Goal: Task Accomplishment & Management: Manage account settings

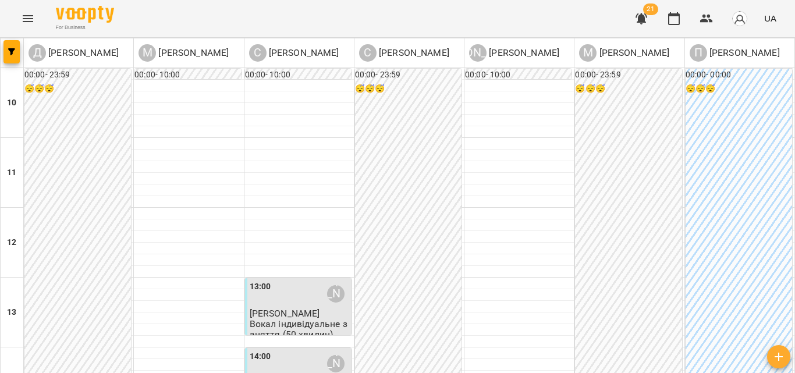
scroll to position [471, 0]
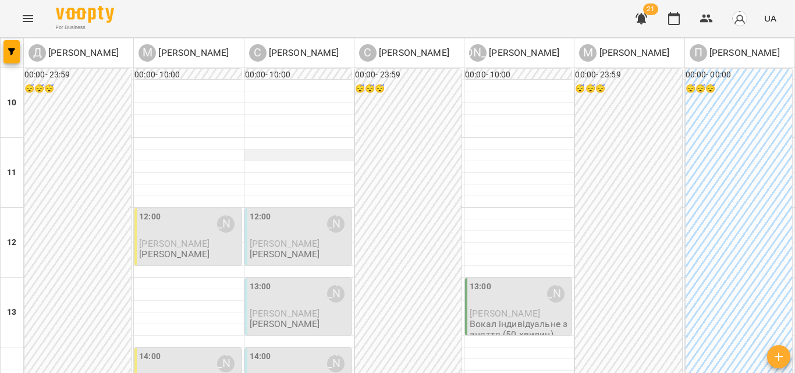
scroll to position [116, 0]
click at [291, 238] on span "[PERSON_NAME]" at bounding box center [285, 243] width 70 height 11
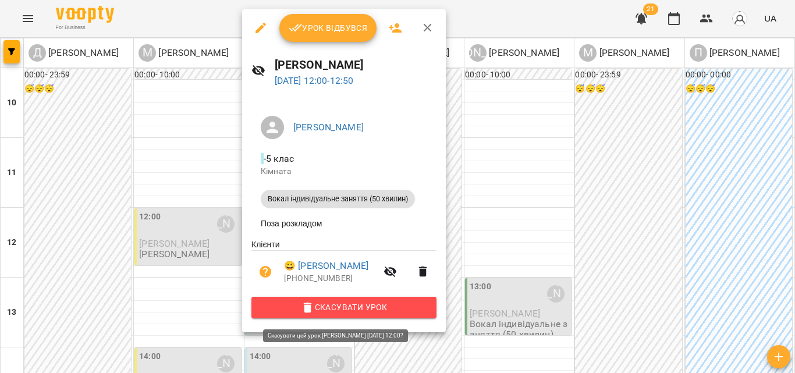
click at [351, 314] on span "Скасувати Урок" at bounding box center [344, 307] width 166 height 14
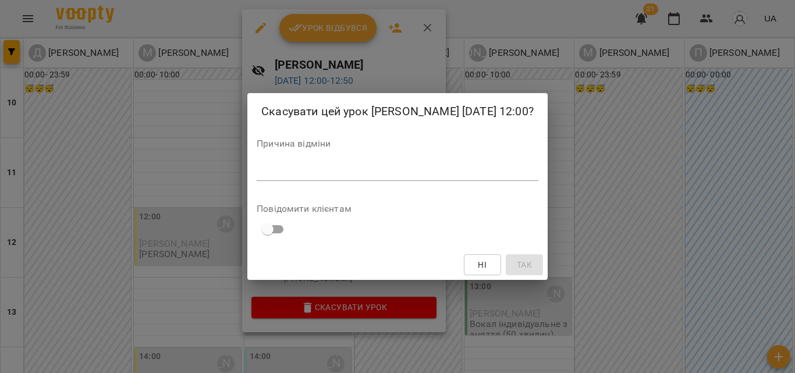
click at [355, 168] on textarea at bounding box center [398, 171] width 282 height 11
click at [362, 173] on textarea at bounding box center [398, 171] width 282 height 11
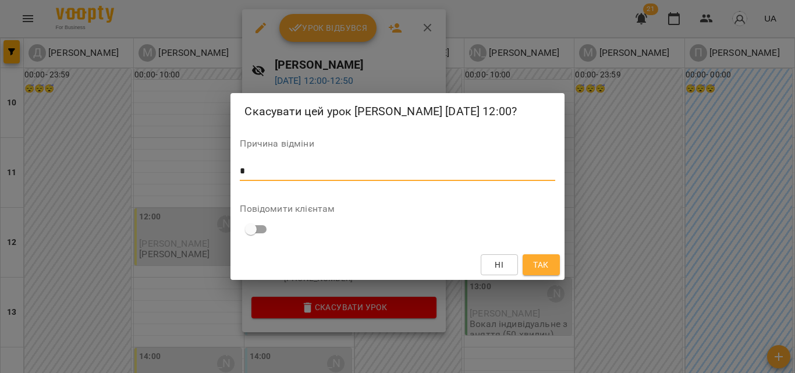
type textarea "*"
click at [533, 262] on span "Так" at bounding box center [540, 265] width 15 height 14
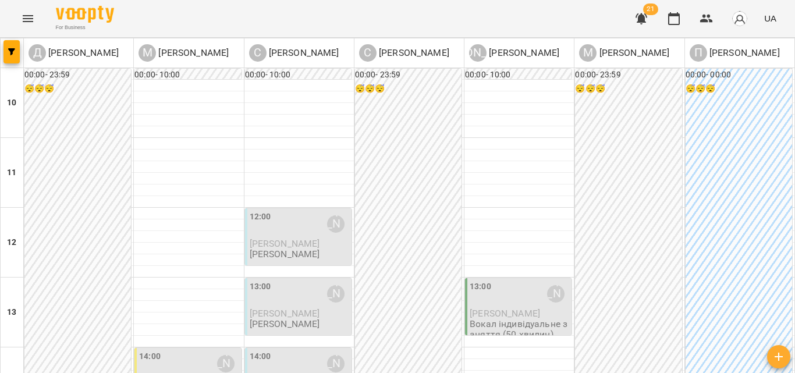
click at [286, 308] on p "[PERSON_NAME]" at bounding box center [299, 313] width 99 height 10
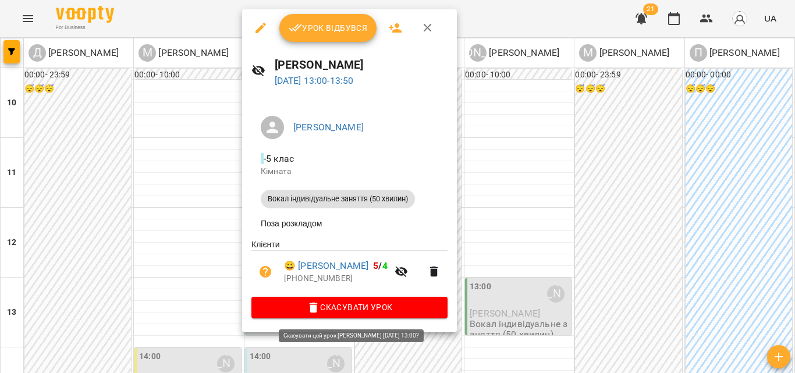
click at [357, 314] on span "Скасувати Урок" at bounding box center [349, 307] width 177 height 14
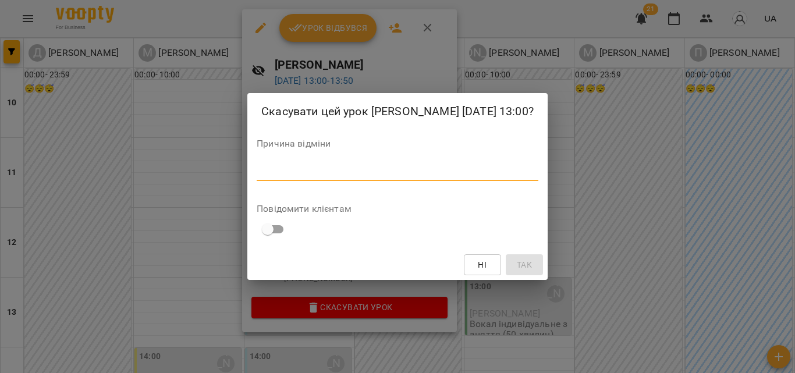
click at [328, 177] on textarea at bounding box center [398, 171] width 282 height 11
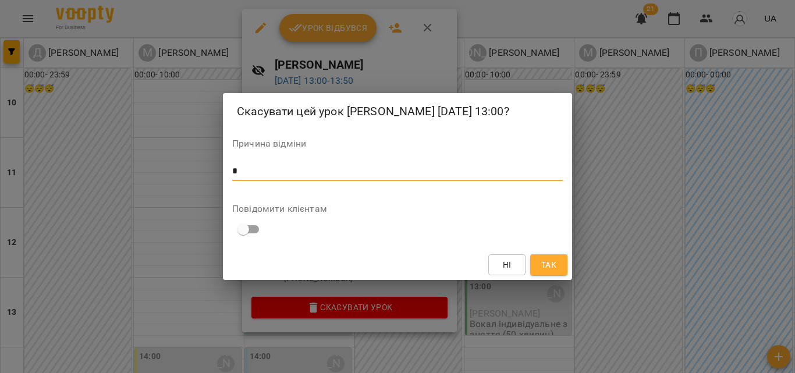
type textarea "*"
click at [560, 270] on button "Так" at bounding box center [548, 264] width 37 height 21
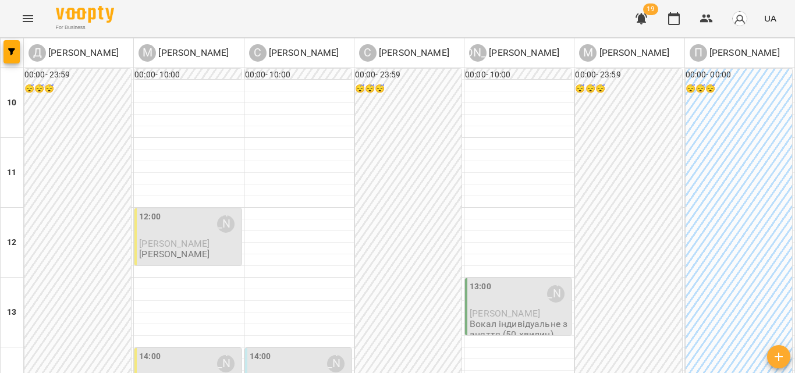
scroll to position [291, 0]
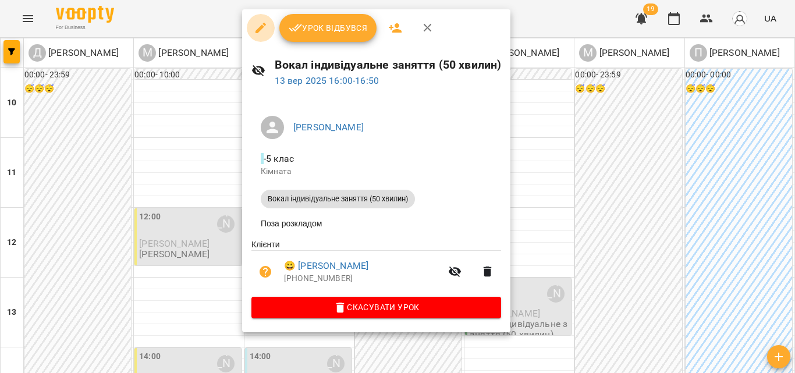
click at [262, 25] on icon "button" at bounding box center [261, 28] width 14 height 14
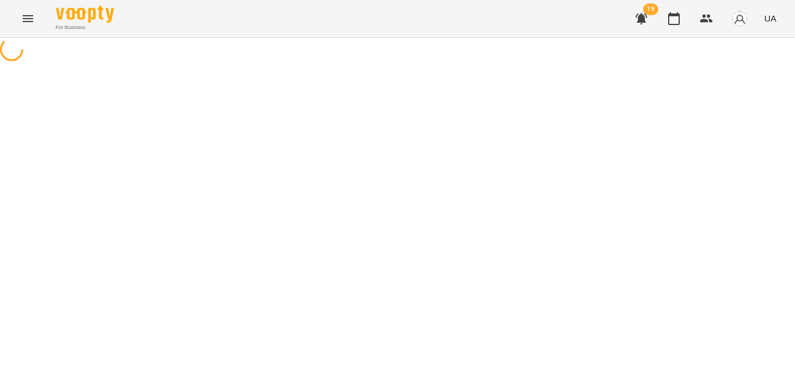
select select "**********"
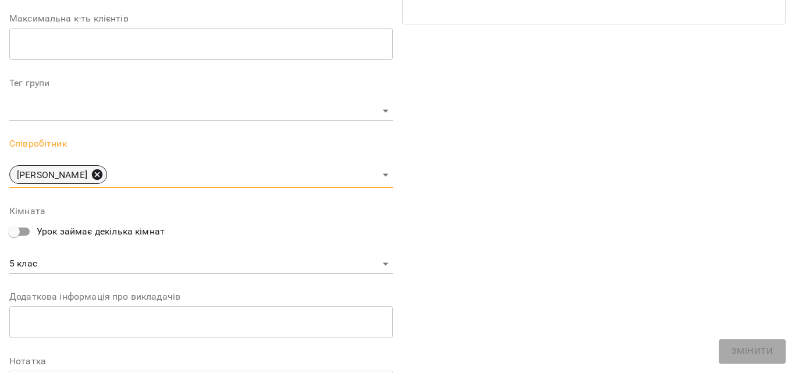
click at [97, 176] on icon at bounding box center [97, 174] width 10 height 10
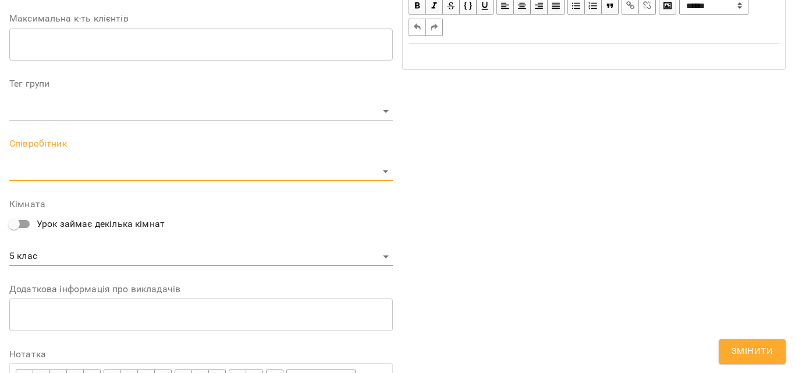
click at [127, 175] on body "**********" at bounding box center [397, 238] width 795 height 477
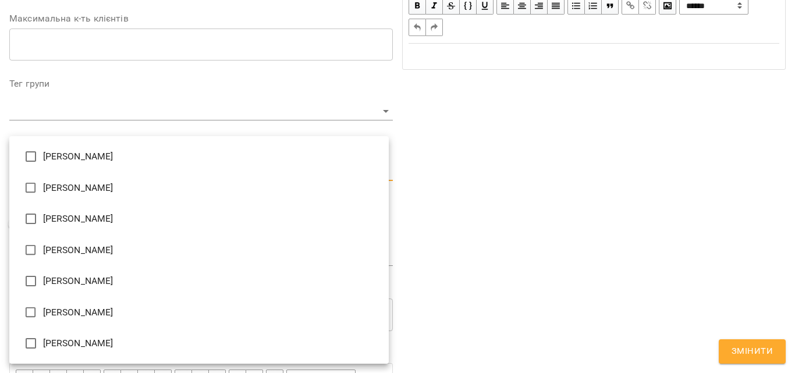
click at [94, 161] on li "[PERSON_NAME]" at bounding box center [198, 156] width 379 height 31
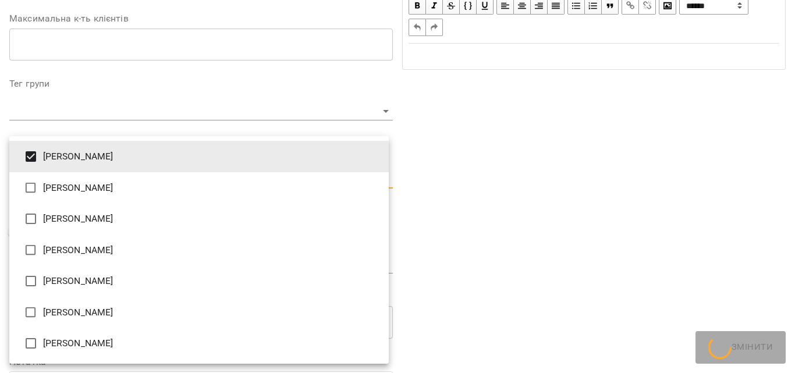
type input "**********"
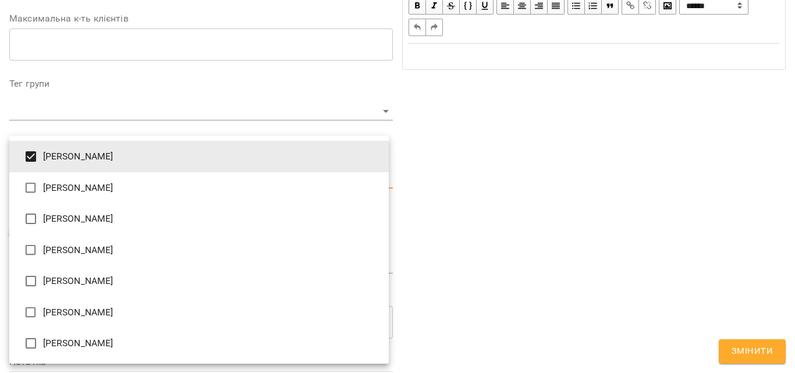
click at [742, 194] on div at bounding box center [397, 186] width 795 height 373
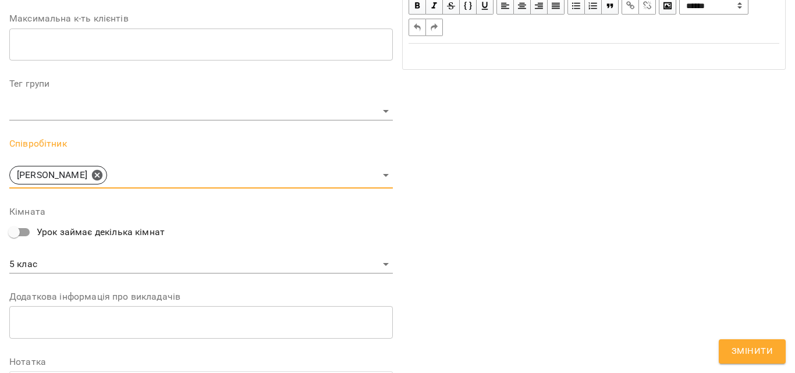
click at [752, 346] on span "Змінити" at bounding box center [751, 351] width 41 height 15
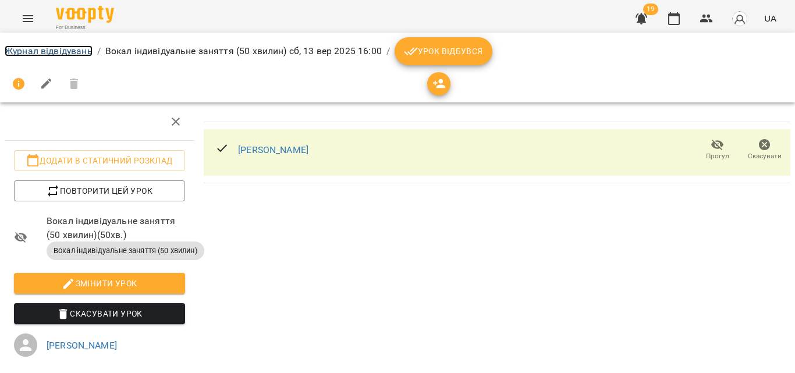
click at [67, 55] on link "Журнал відвідувань" at bounding box center [49, 50] width 88 height 11
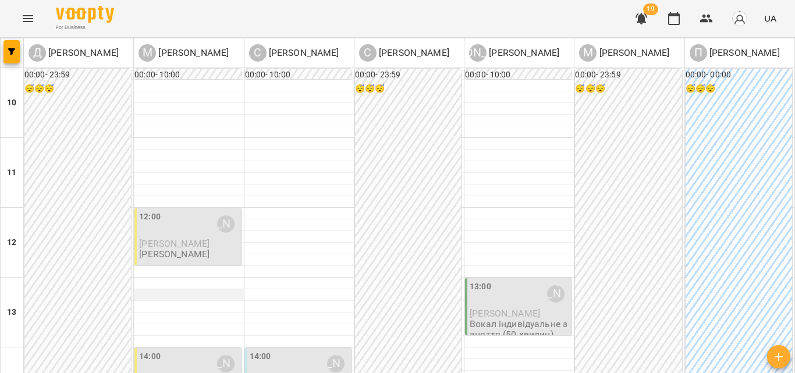
scroll to position [291, 0]
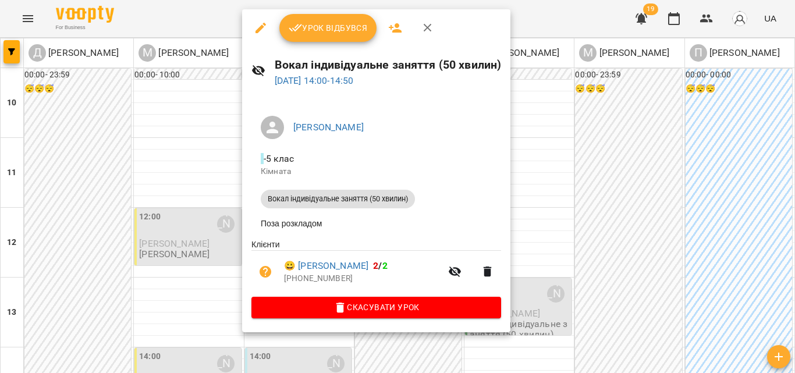
click at [260, 33] on icon "button" at bounding box center [261, 28] width 14 height 14
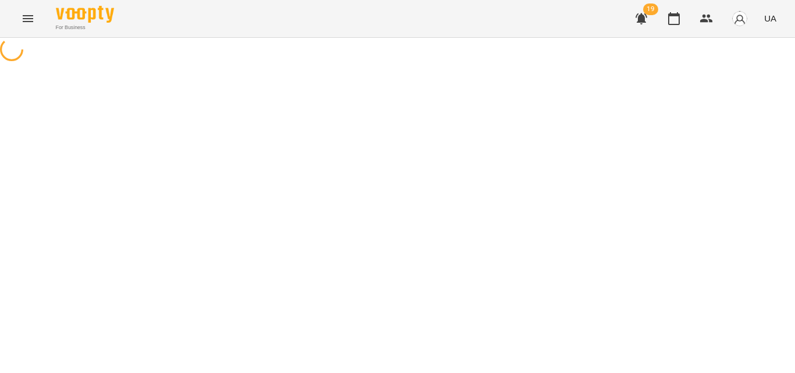
select select "**********"
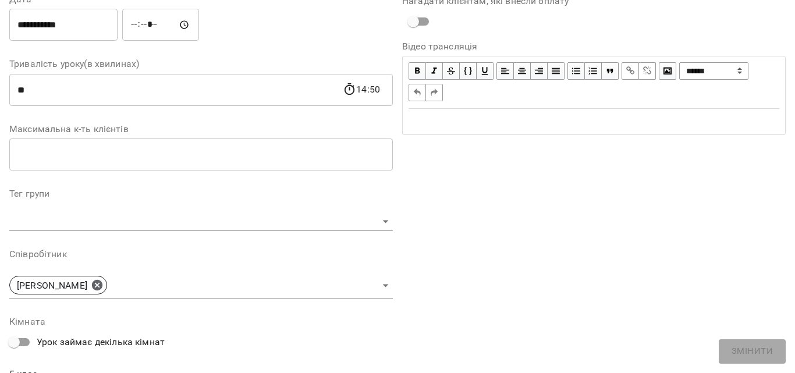
scroll to position [233, 0]
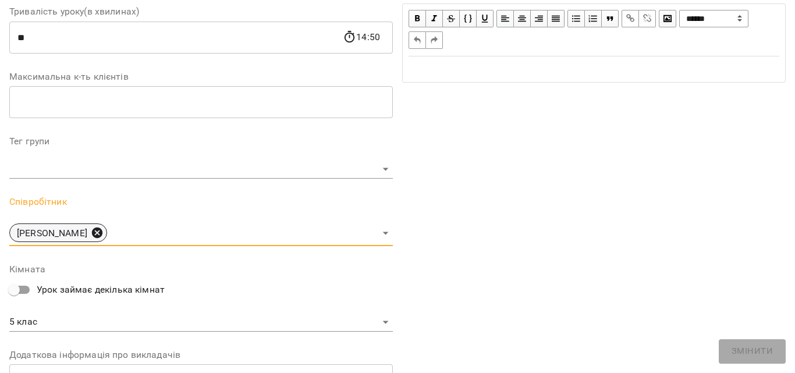
click at [102, 233] on icon at bounding box center [97, 232] width 10 height 10
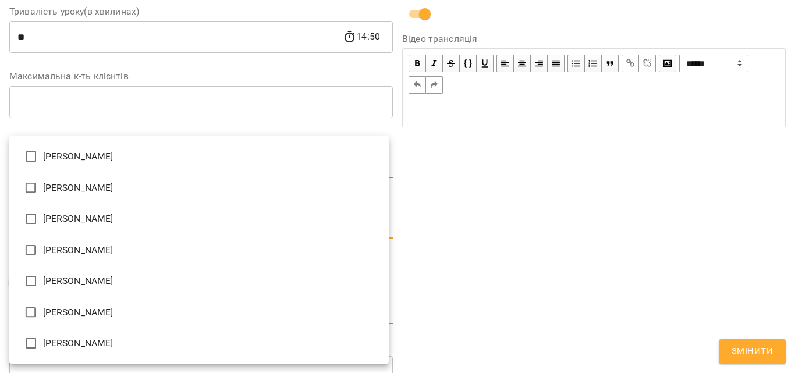
click at [137, 227] on body "**********" at bounding box center [397, 238] width 795 height 477
click at [99, 160] on li "[PERSON_NAME]" at bounding box center [198, 156] width 379 height 31
type input "**********"
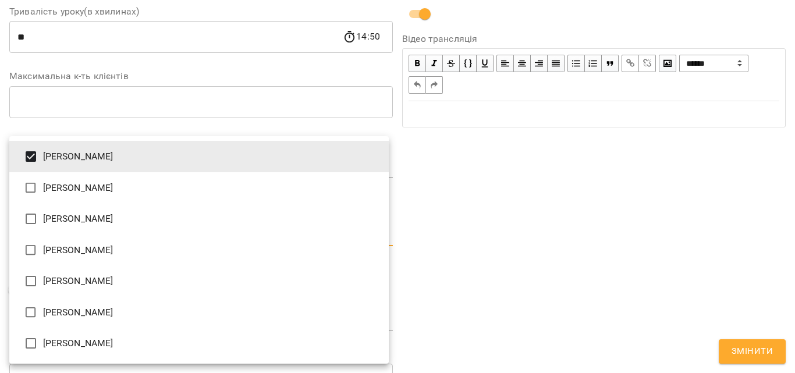
click at [631, 182] on div at bounding box center [397, 186] width 795 height 373
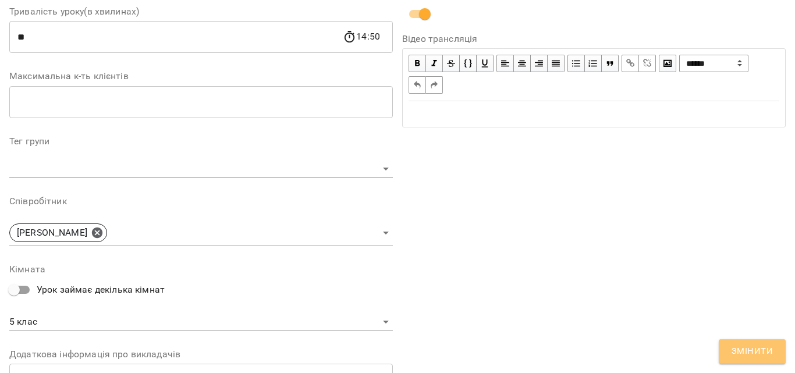
click at [757, 353] on span "Змінити" at bounding box center [751, 351] width 41 height 15
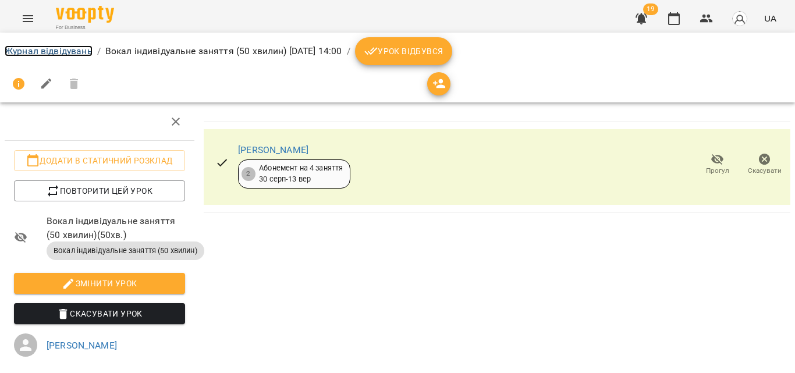
click at [40, 49] on link "Журнал відвідувань" at bounding box center [49, 50] width 88 height 11
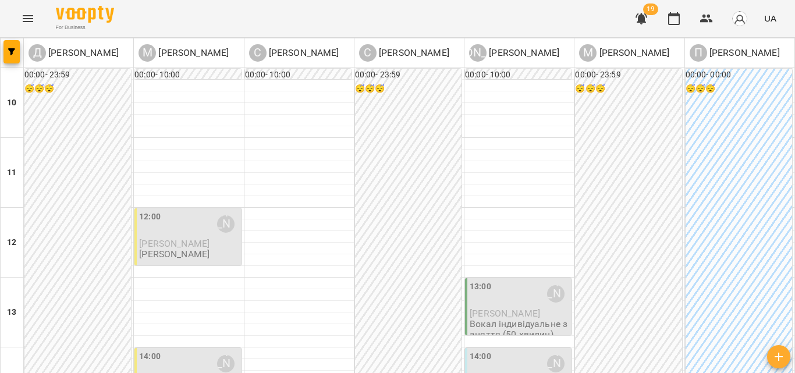
scroll to position [122, 0]
